Goal: Transaction & Acquisition: Register for event/course

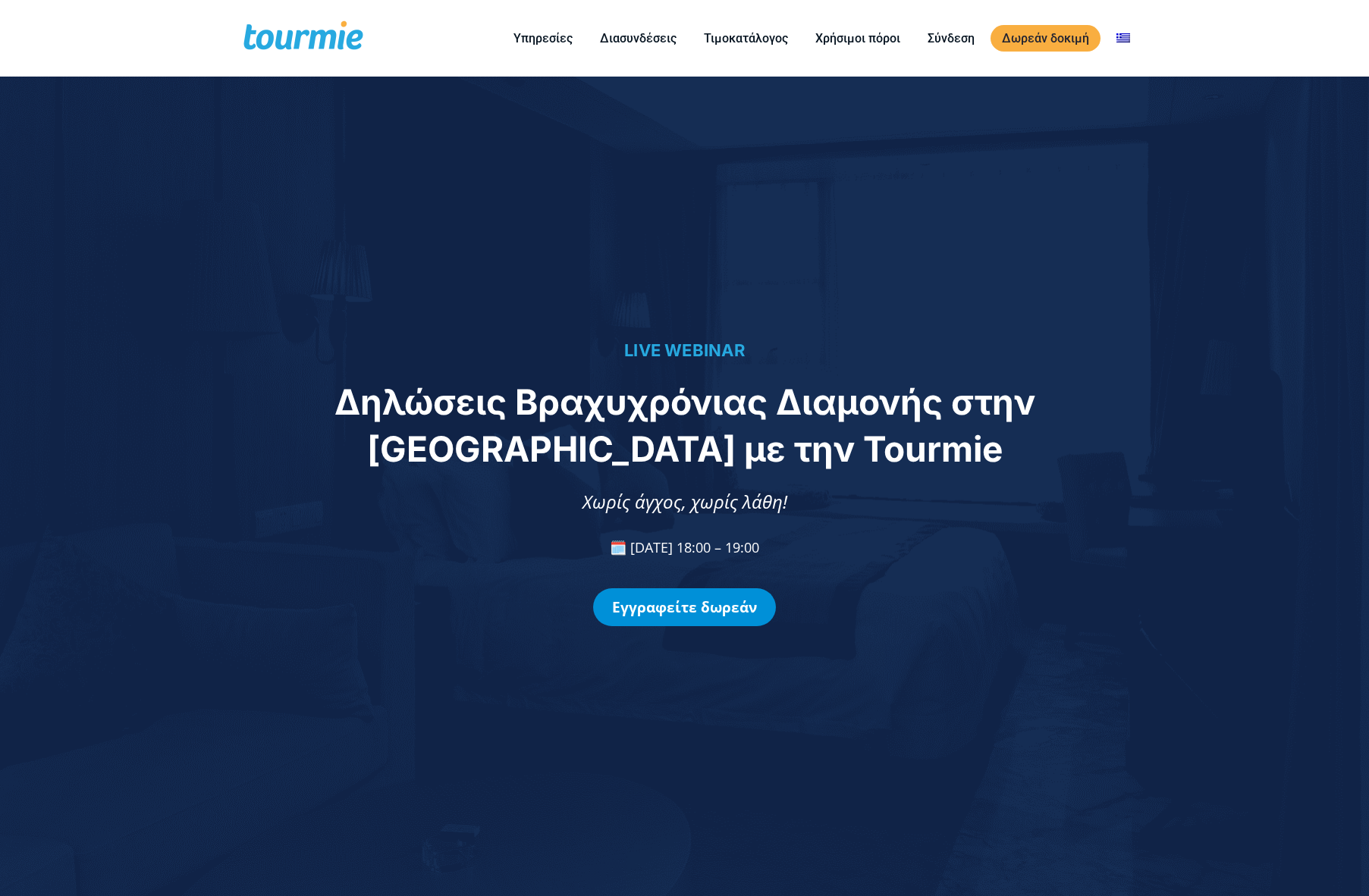
click at [685, 615] on link "Εγγραφείτε δωρεάν" at bounding box center [684, 607] width 183 height 38
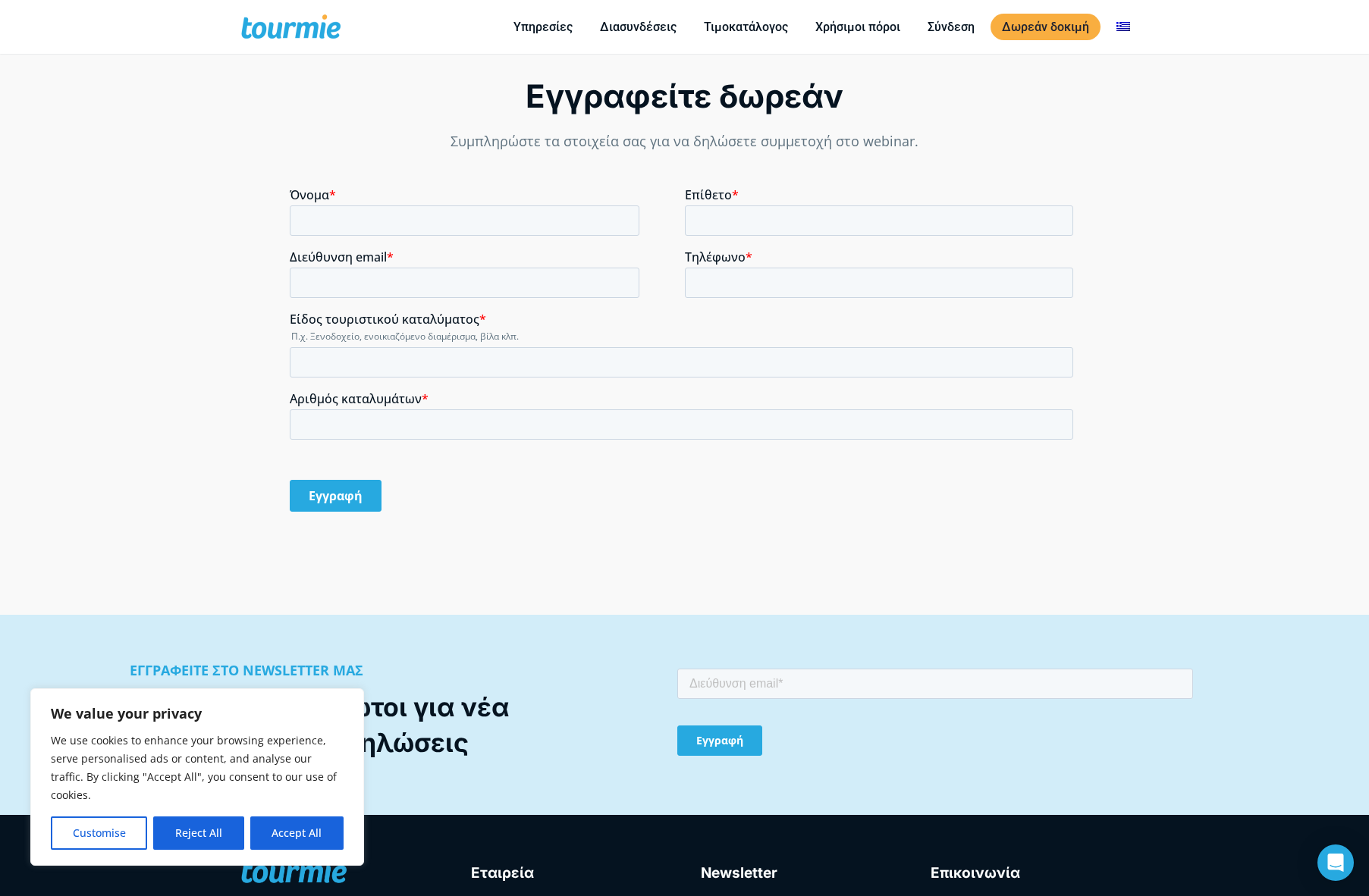
scroll to position [1390, 0]
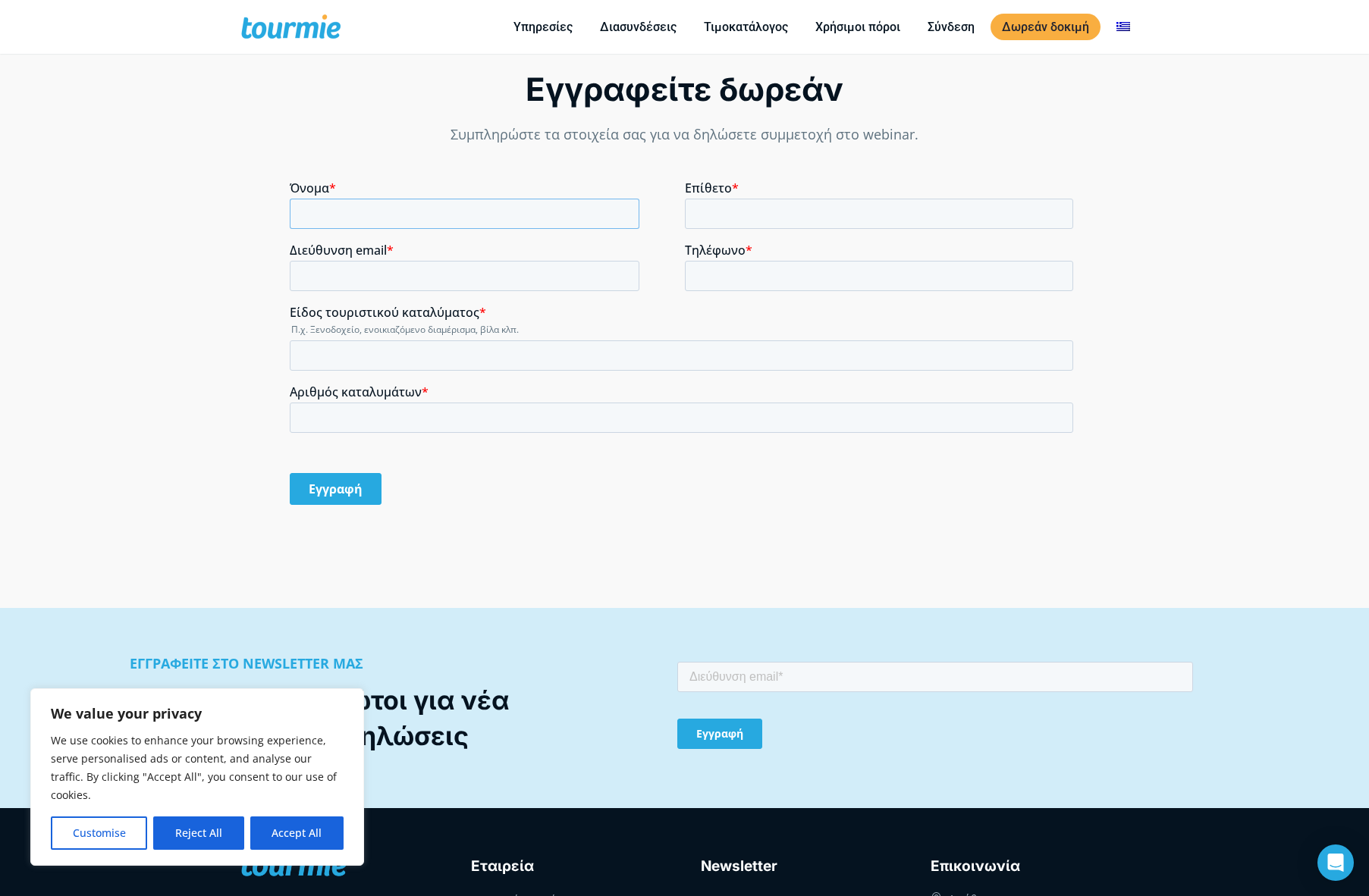
click at [387, 214] on input "Όνομα *" at bounding box center [464, 214] width 349 height 31
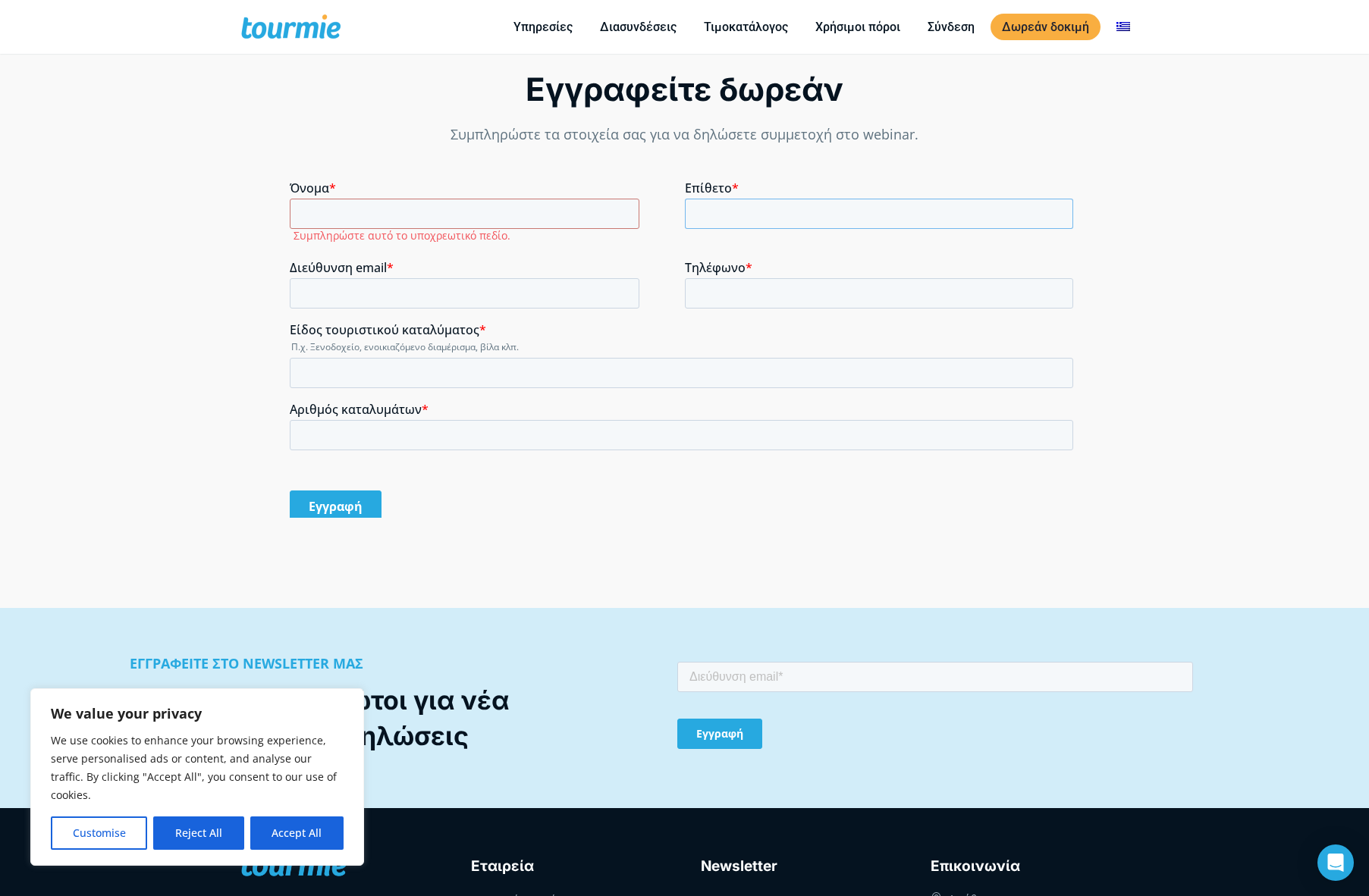
click at [750, 207] on input "Επίθετο *" at bounding box center [879, 214] width 389 height 31
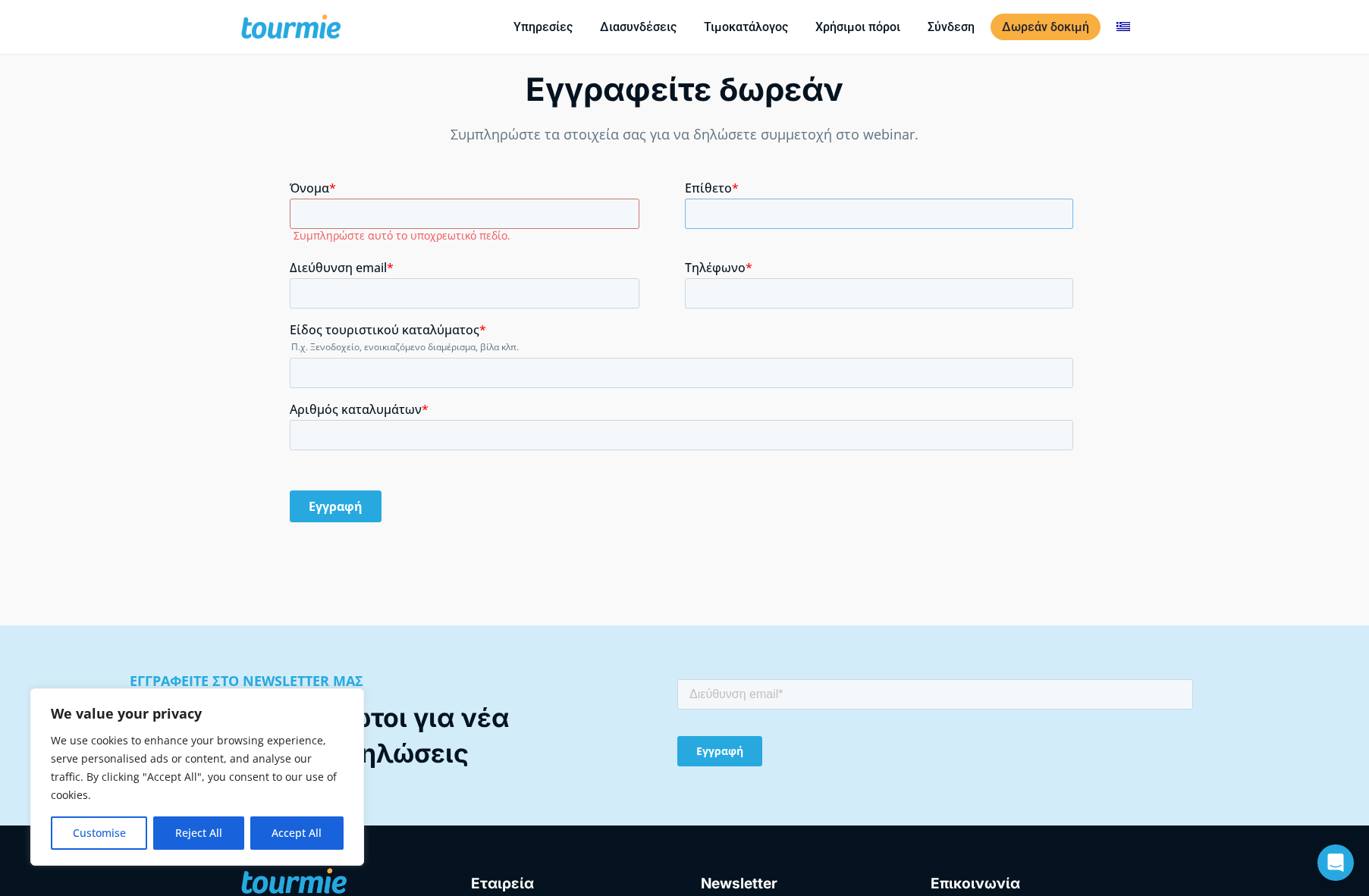
type input "[PERSON_NAME]"
click at [438, 218] on input "Όνομα *" at bounding box center [464, 214] width 349 height 31
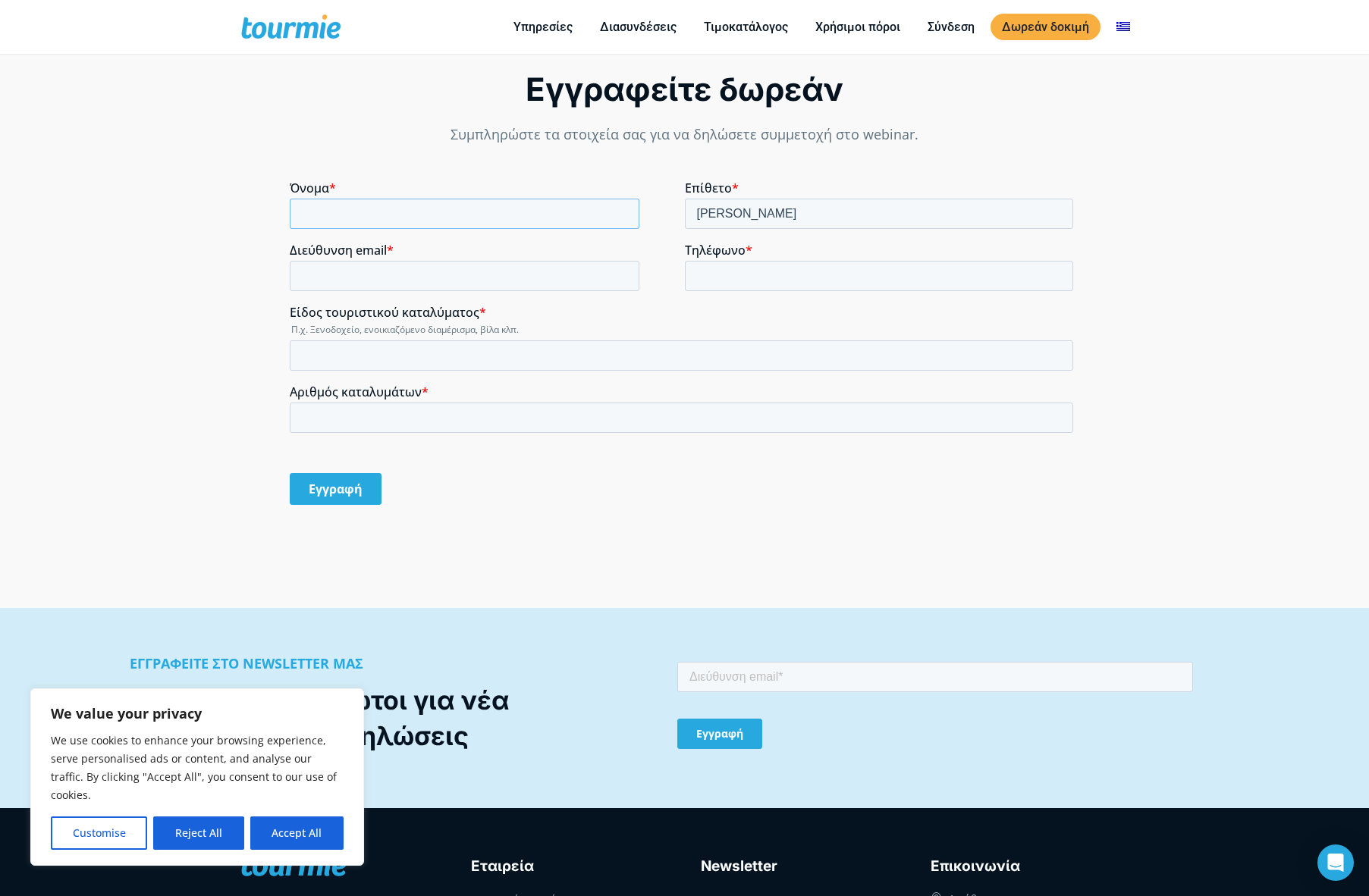
type input "[PERSON_NAME]"
click at [360, 271] on input "Διεύθυνση email *" at bounding box center [464, 276] width 349 height 31
type input "[EMAIL_ADDRESS][DOMAIN_NAME]"
click at [755, 282] on input "Τηλέφωνο *" at bounding box center [879, 276] width 389 height 31
type input "[PHONE_NUMBER]"
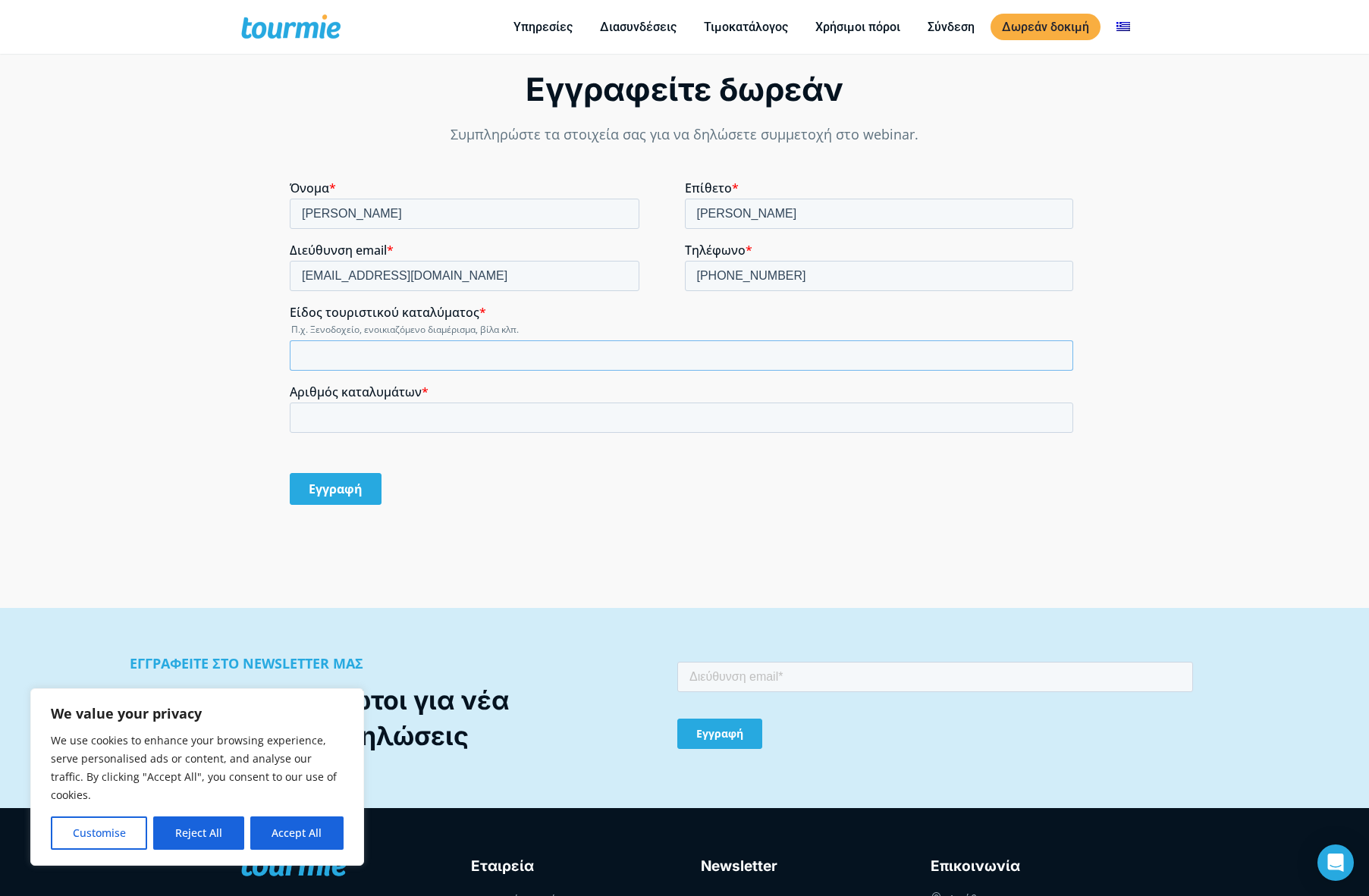
click at [445, 356] on input "Είδος τουριστικού καταλύματος *" at bounding box center [681, 356] width 783 height 31
type input "διαμερισμα"
click at [402, 417] on input "Αριθμός καταλυμάτων *" at bounding box center [681, 418] width 783 height 31
type input "3"
click at [349, 481] on input "Εγγραφή" at bounding box center [336, 489] width 92 height 31
